Goal: Task Accomplishment & Management: Complete application form

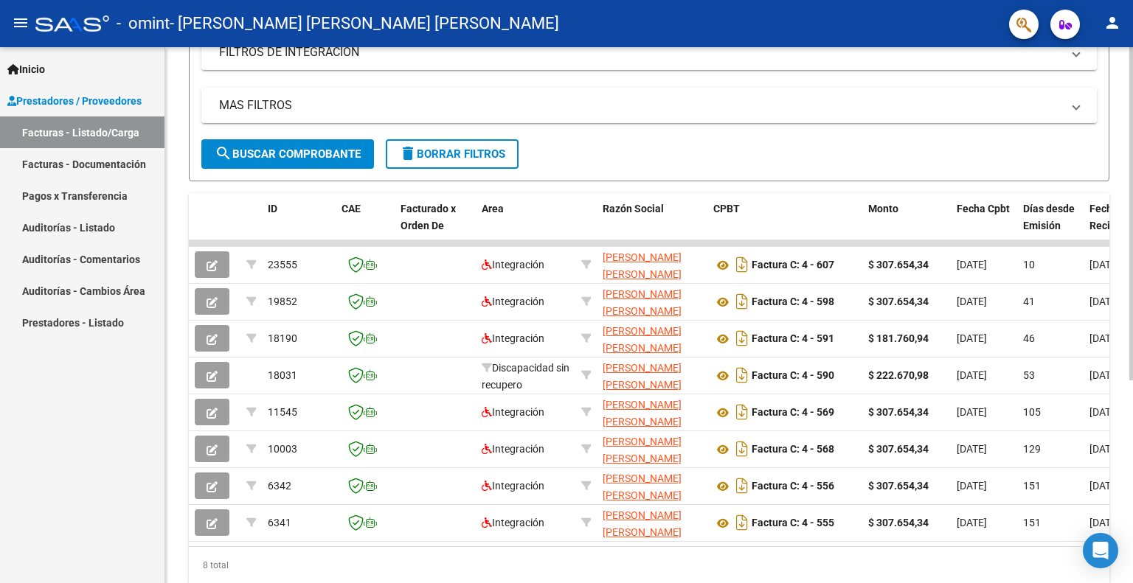
scroll to position [326, 0]
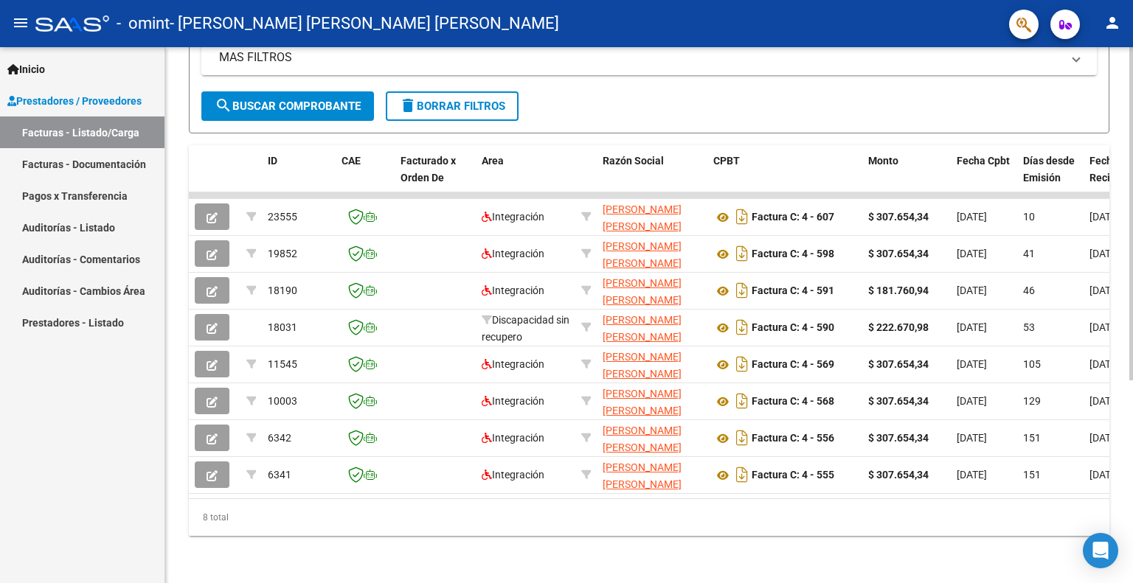
click at [1132, 583] on html "menu - omint - [PERSON_NAME] [PERSON_NAME] [PERSON_NAME] person Inicio Instruct…" at bounding box center [566, 291] width 1133 height 583
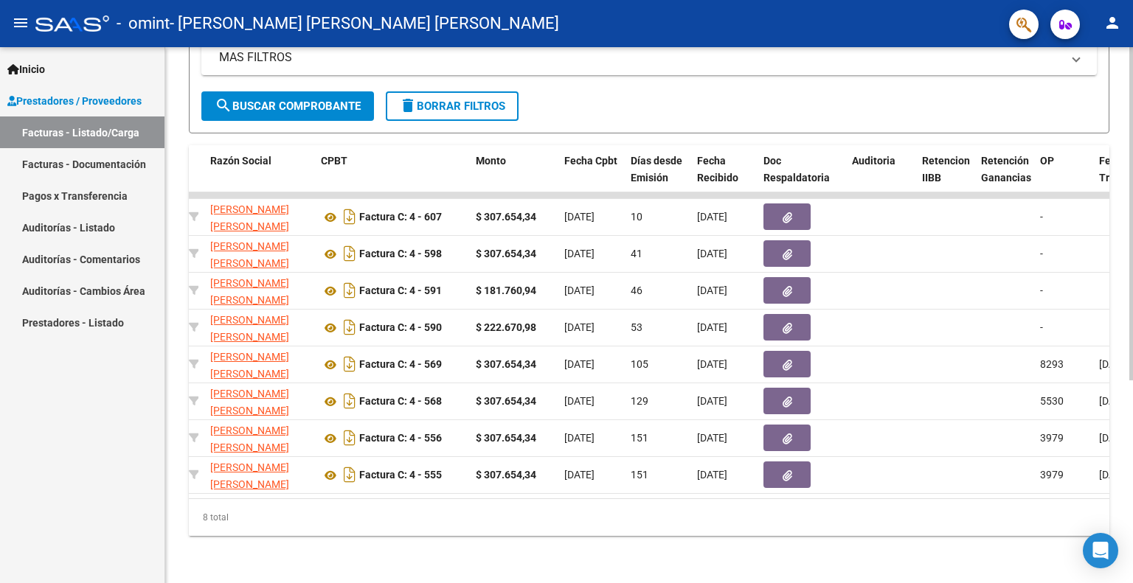
scroll to position [0, 0]
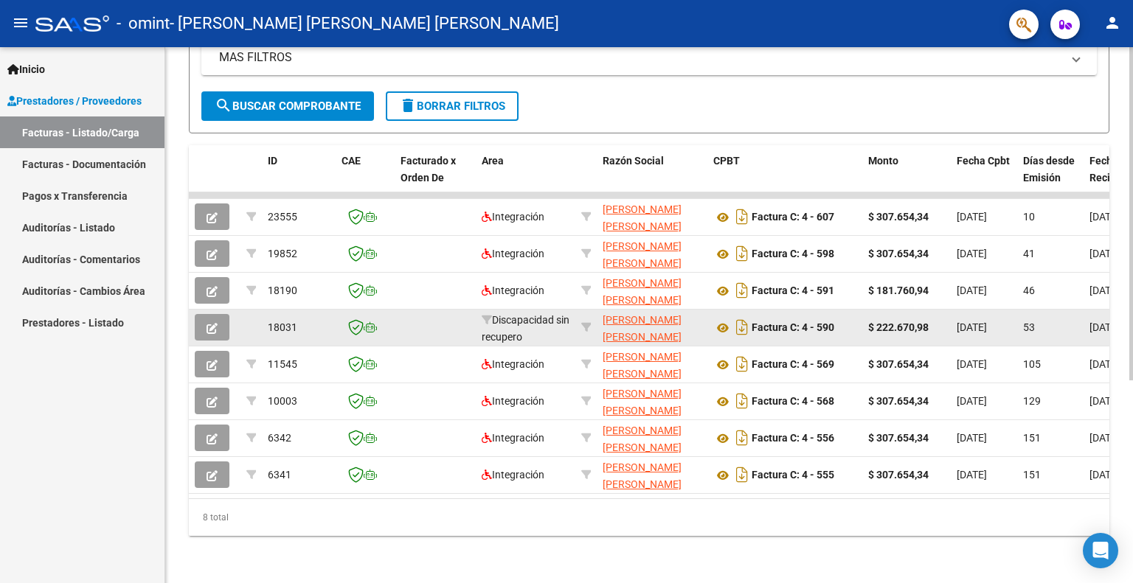
click at [210, 323] on icon "button" at bounding box center [212, 328] width 11 height 11
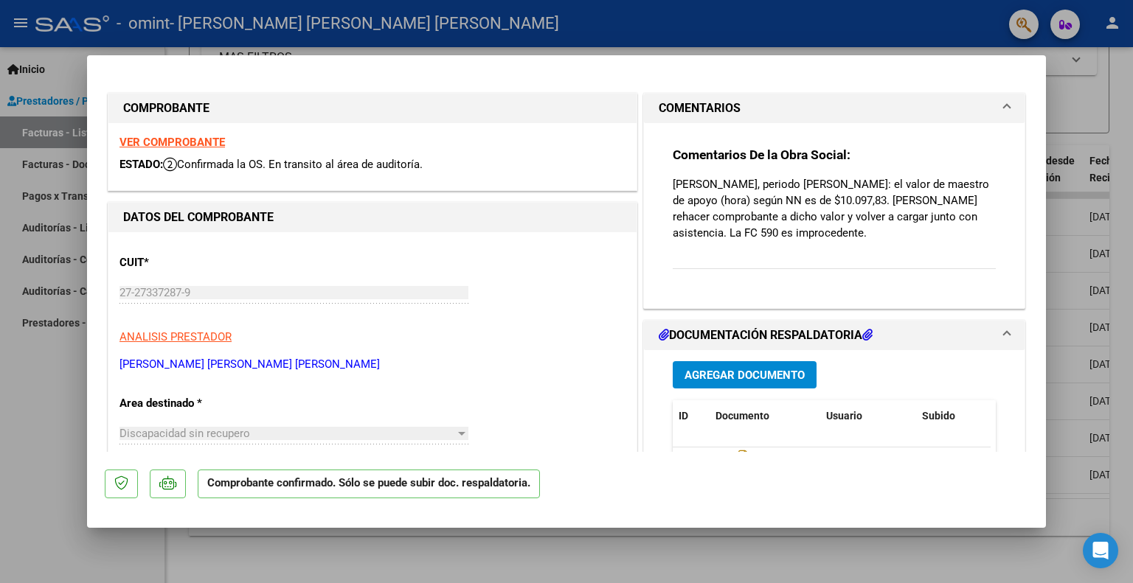
click at [1075, 85] on div at bounding box center [566, 291] width 1133 height 583
type input "$ 0,00"
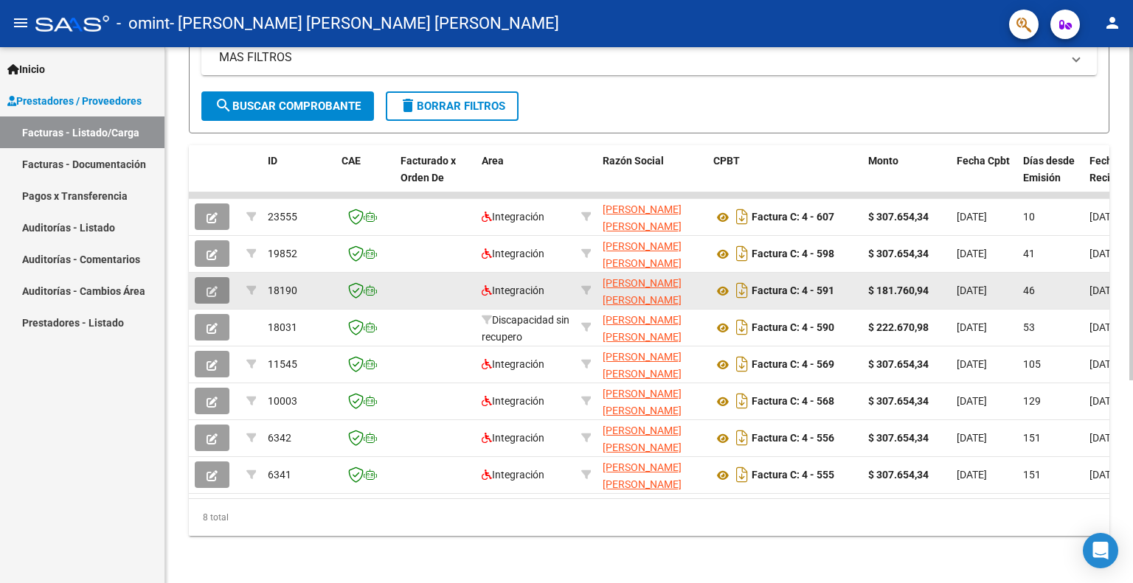
click at [208, 286] on icon "button" at bounding box center [212, 291] width 11 height 11
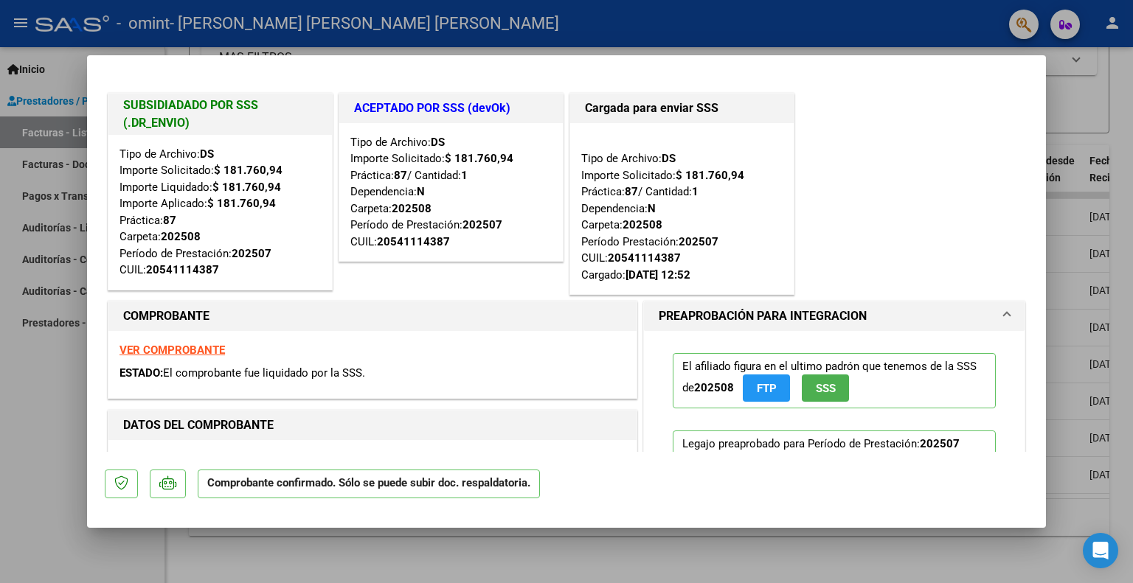
click at [1103, 68] on div at bounding box center [566, 291] width 1133 height 583
type input "$ 0,00"
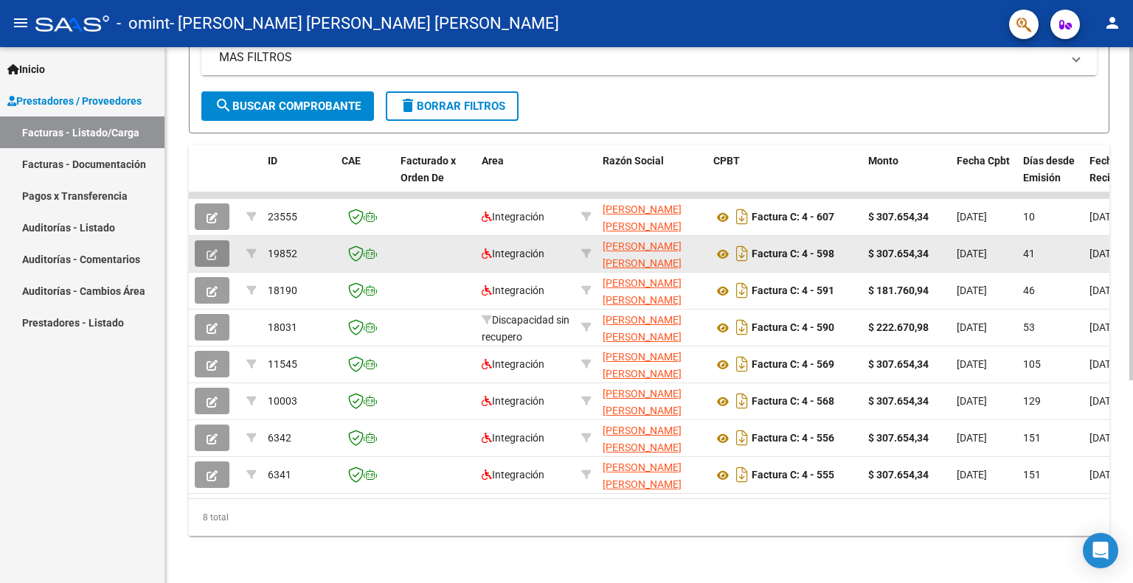
click at [212, 249] on icon "button" at bounding box center [212, 254] width 11 height 11
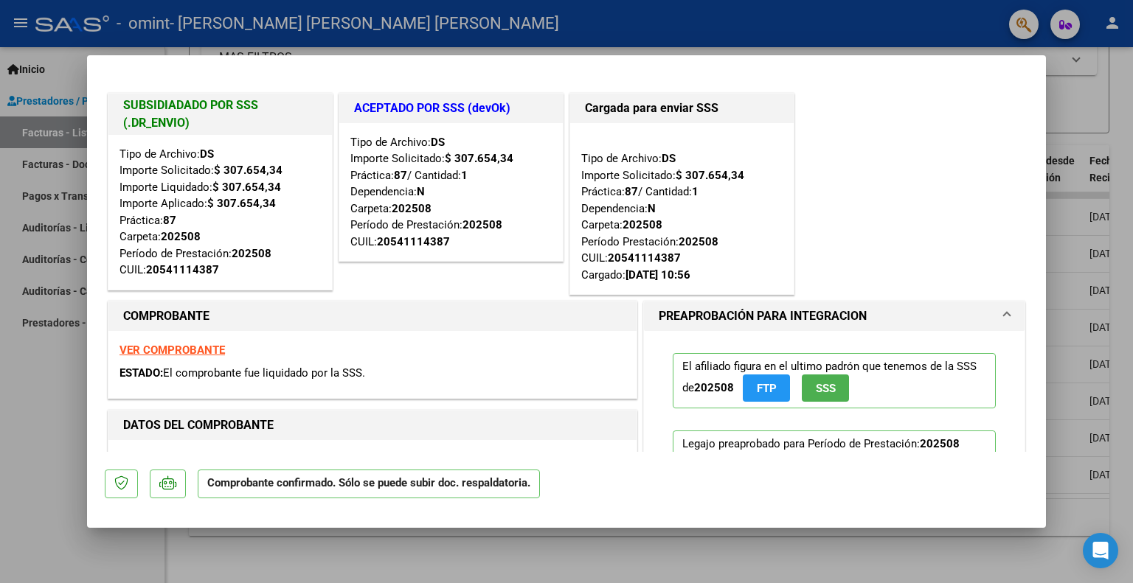
click at [1110, 102] on div at bounding box center [566, 291] width 1133 height 583
type input "$ 0,00"
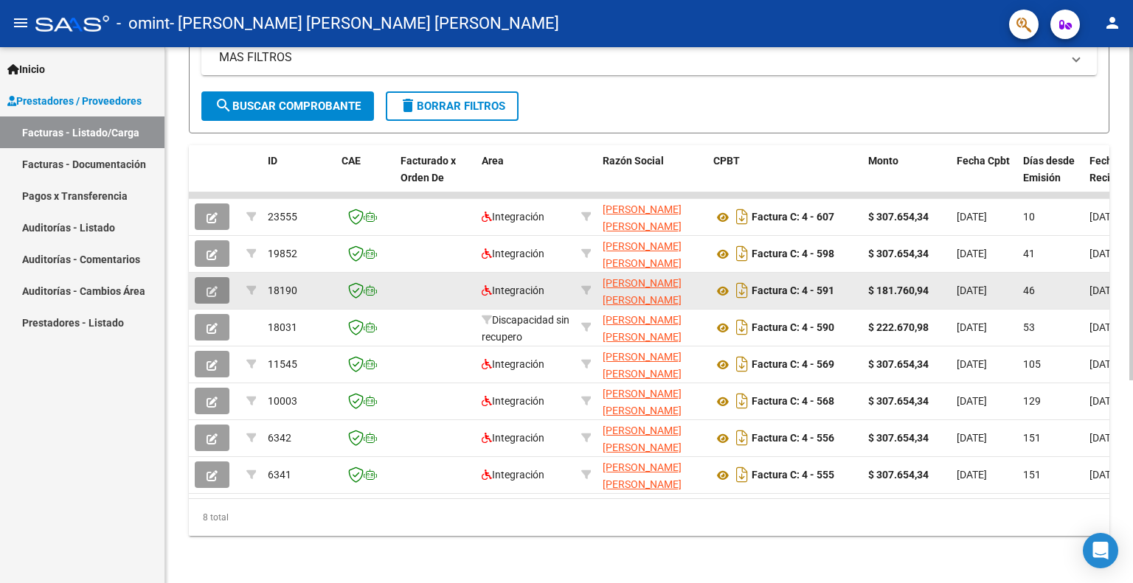
click at [209, 286] on icon "button" at bounding box center [212, 291] width 11 height 11
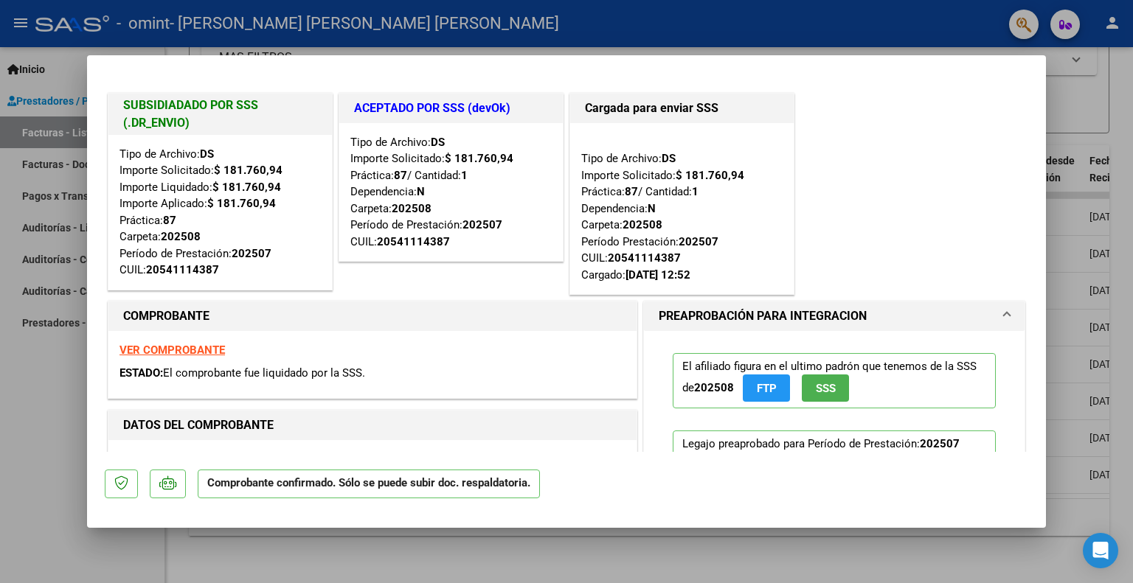
click at [1101, 89] on div at bounding box center [566, 291] width 1133 height 583
type input "$ 0,00"
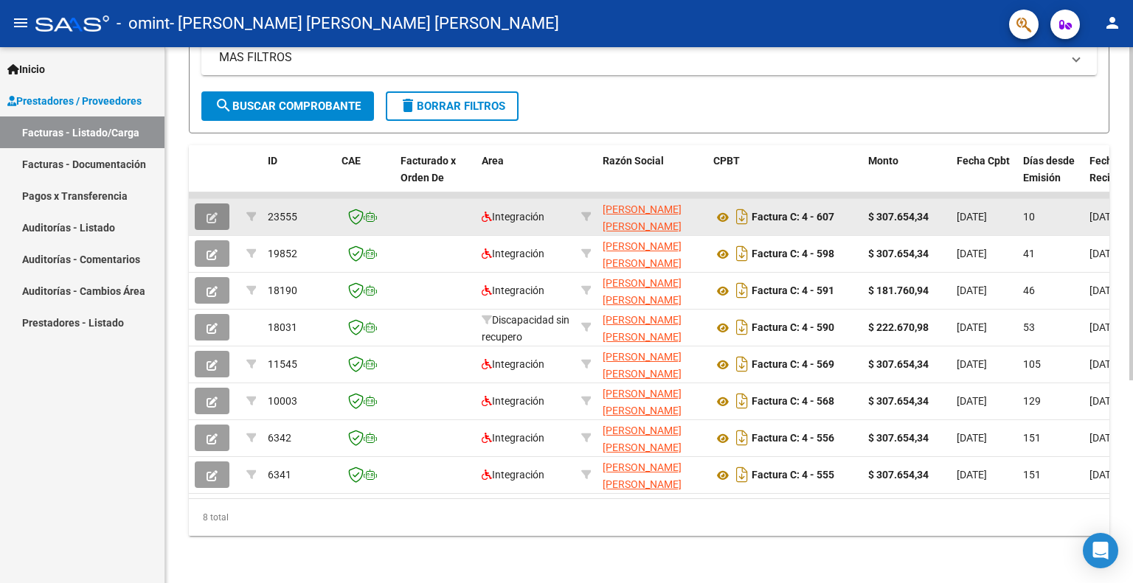
click at [212, 212] on icon "button" at bounding box center [212, 217] width 11 height 11
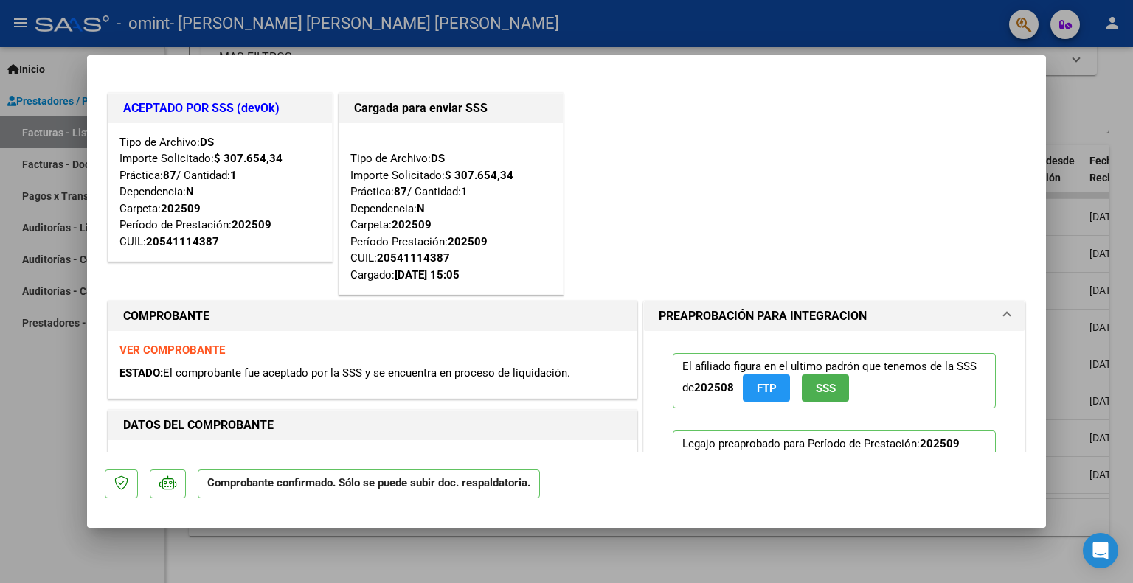
click at [1118, 89] on div at bounding box center [566, 291] width 1133 height 583
type input "$ 0,00"
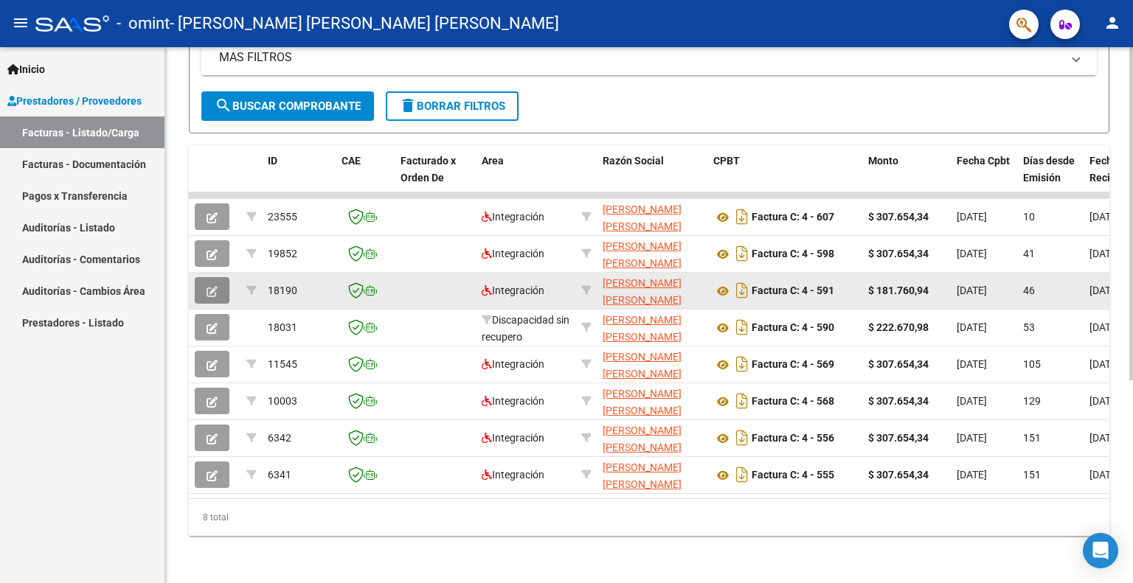
click at [201, 277] on button "button" at bounding box center [212, 290] width 35 height 27
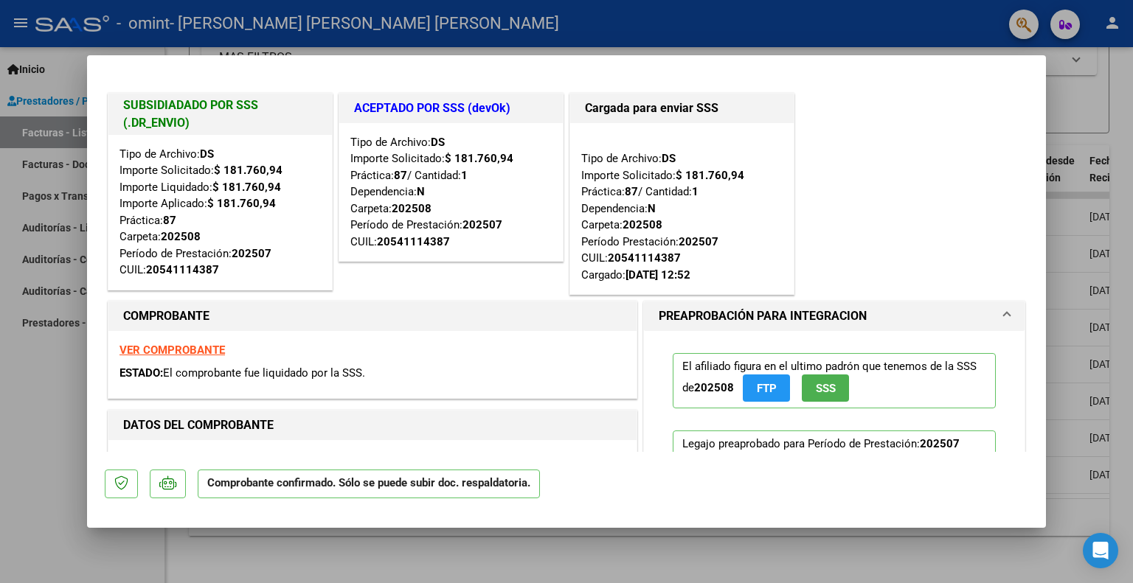
click at [1103, 96] on div at bounding box center [566, 291] width 1133 height 583
type input "$ 0,00"
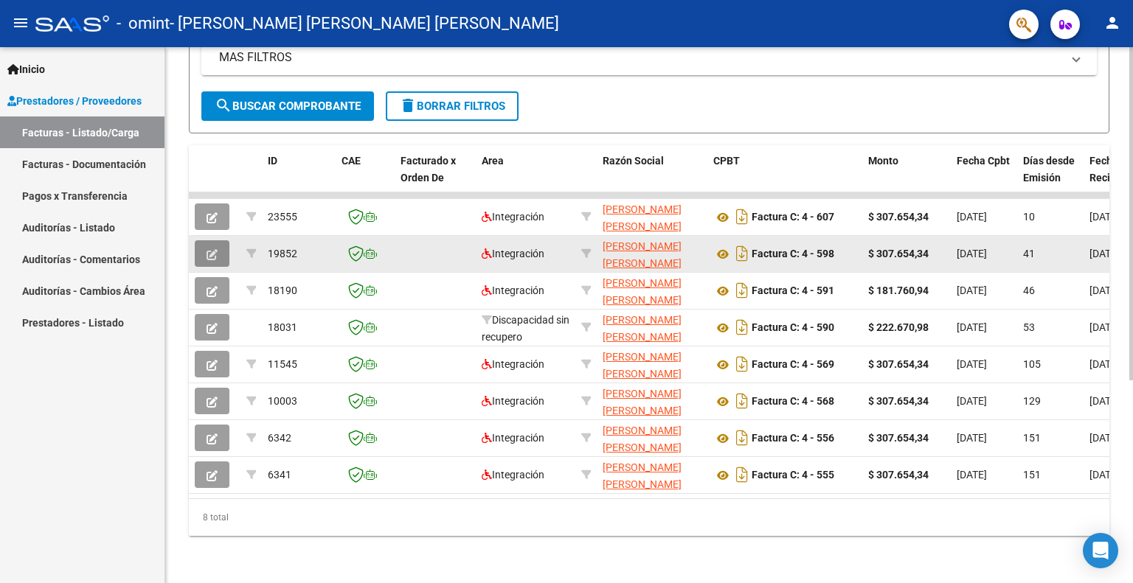
click at [210, 249] on icon "button" at bounding box center [212, 254] width 11 height 11
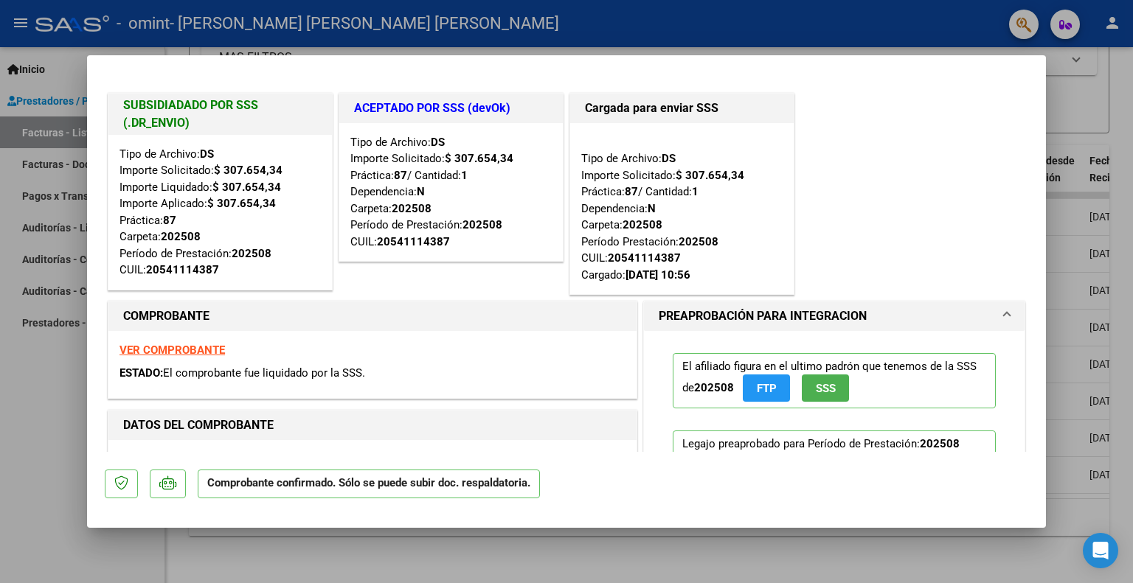
click at [1118, 121] on div at bounding box center [566, 291] width 1133 height 583
type input "$ 0,00"
